Goal: Check status: Check status

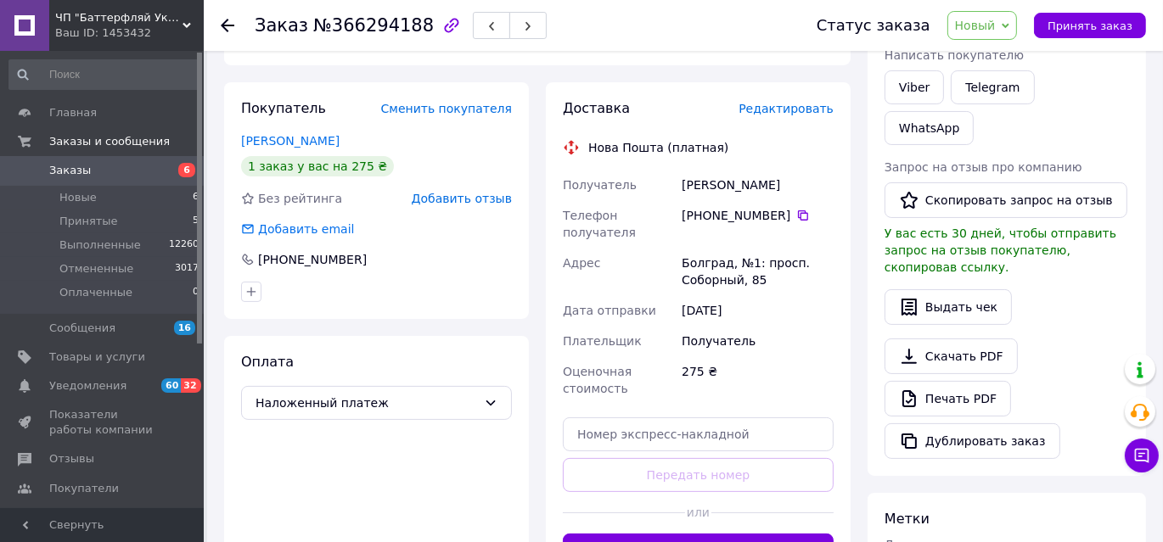
scroll to position [76, 0]
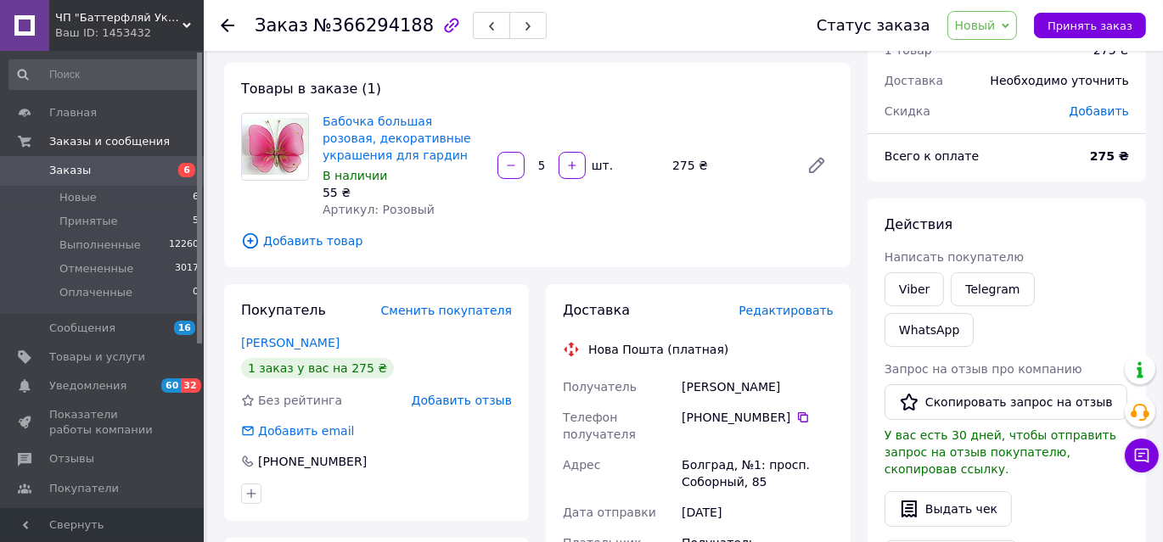
click at [1012, 36] on span "Новый" at bounding box center [982, 25] width 70 height 29
click at [1009, 61] on li "Принят" at bounding box center [993, 59] width 90 height 25
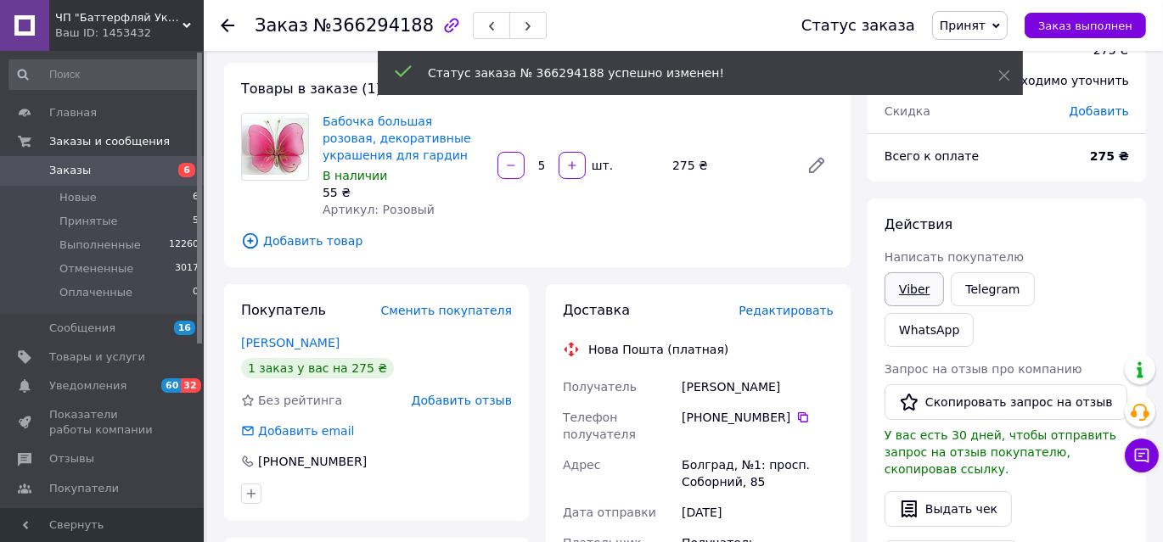
click at [907, 283] on link "Viber" at bounding box center [913, 289] width 59 height 34
